Goal: Task Accomplishment & Management: Manage account settings

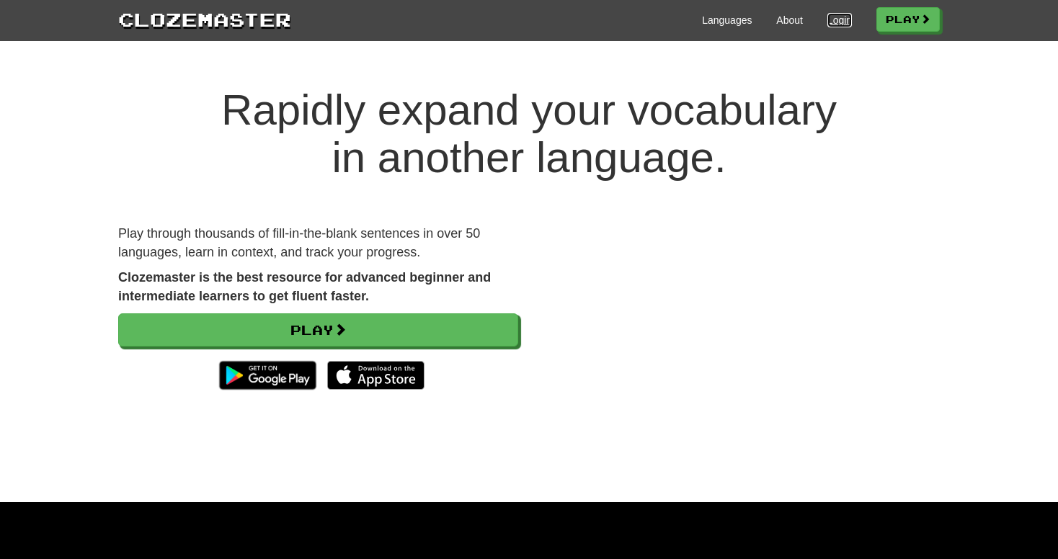
click at [833, 21] on link "Login" at bounding box center [839, 20] width 24 height 14
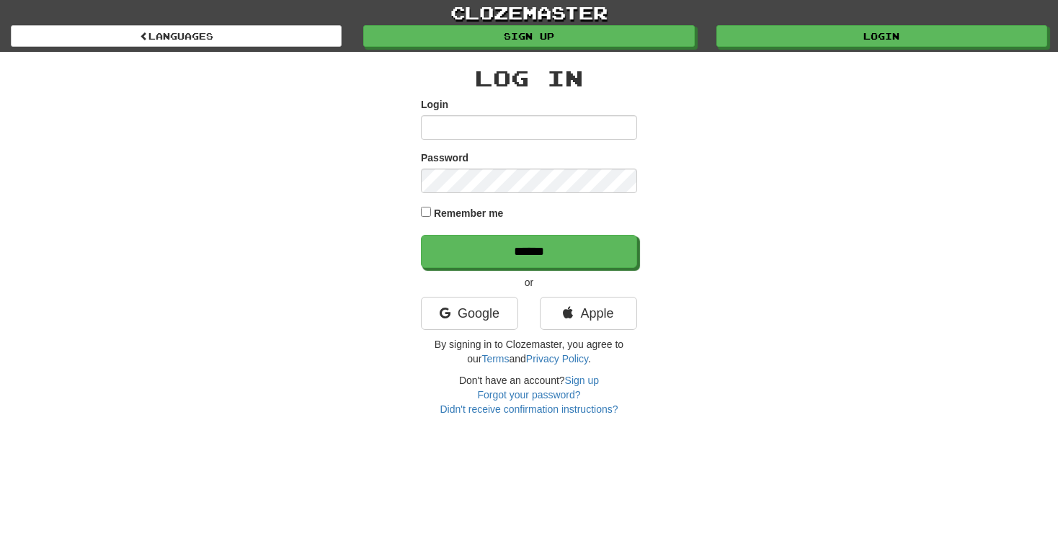
type input "**********"
click at [455, 208] on label "Remember me" at bounding box center [469, 213] width 70 height 14
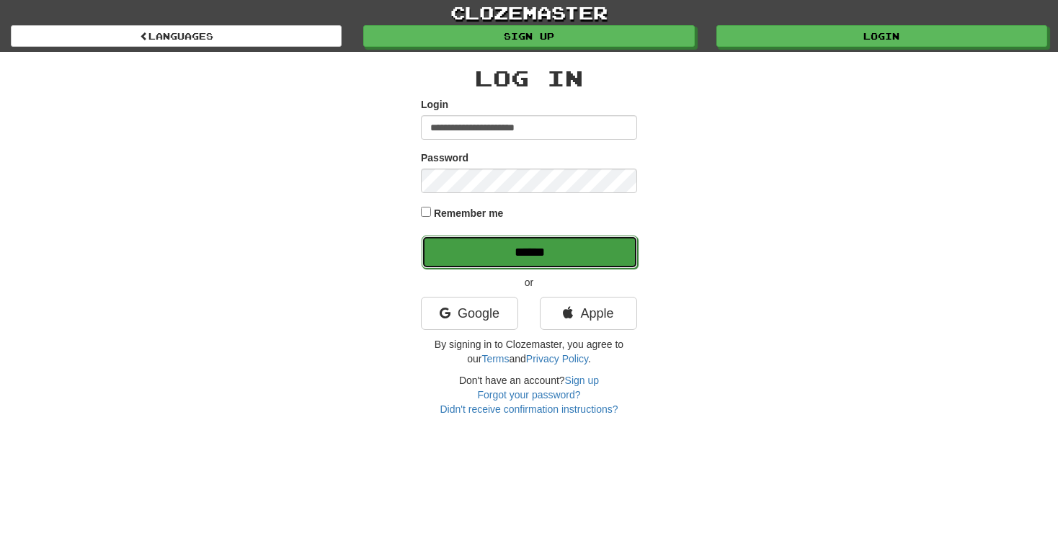
click at [464, 258] on input "******" at bounding box center [529, 252] width 216 height 33
